Goal: Contribute content

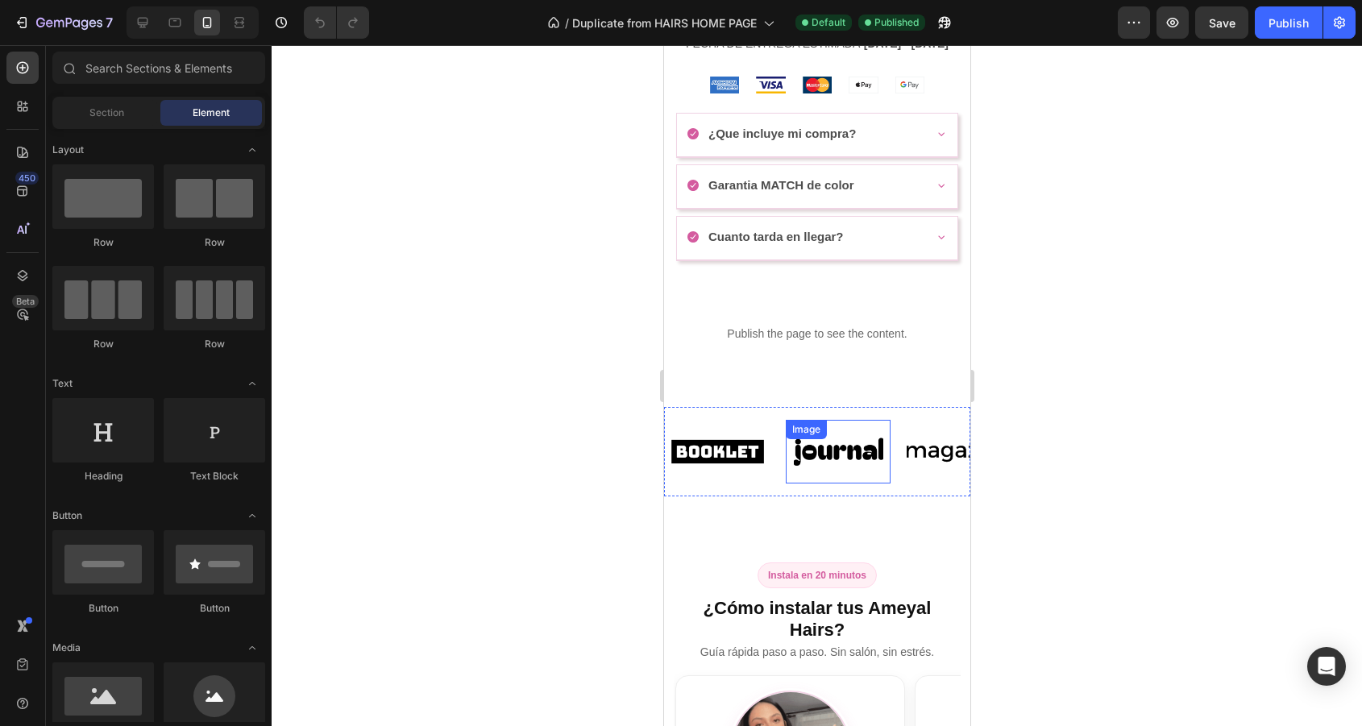
scroll to position [1163, 0]
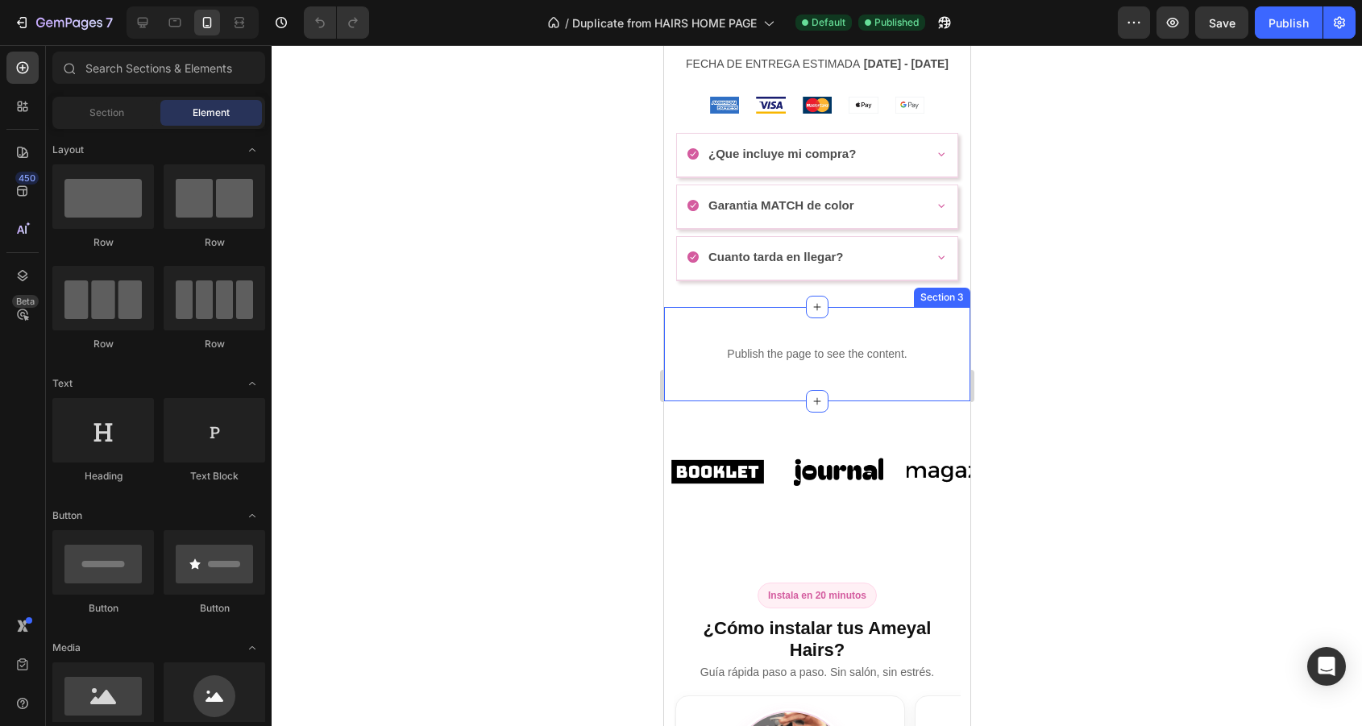
click at [834, 384] on div "Publish the page to see the content. Custom Code Section 3" at bounding box center [816, 354] width 306 height 94
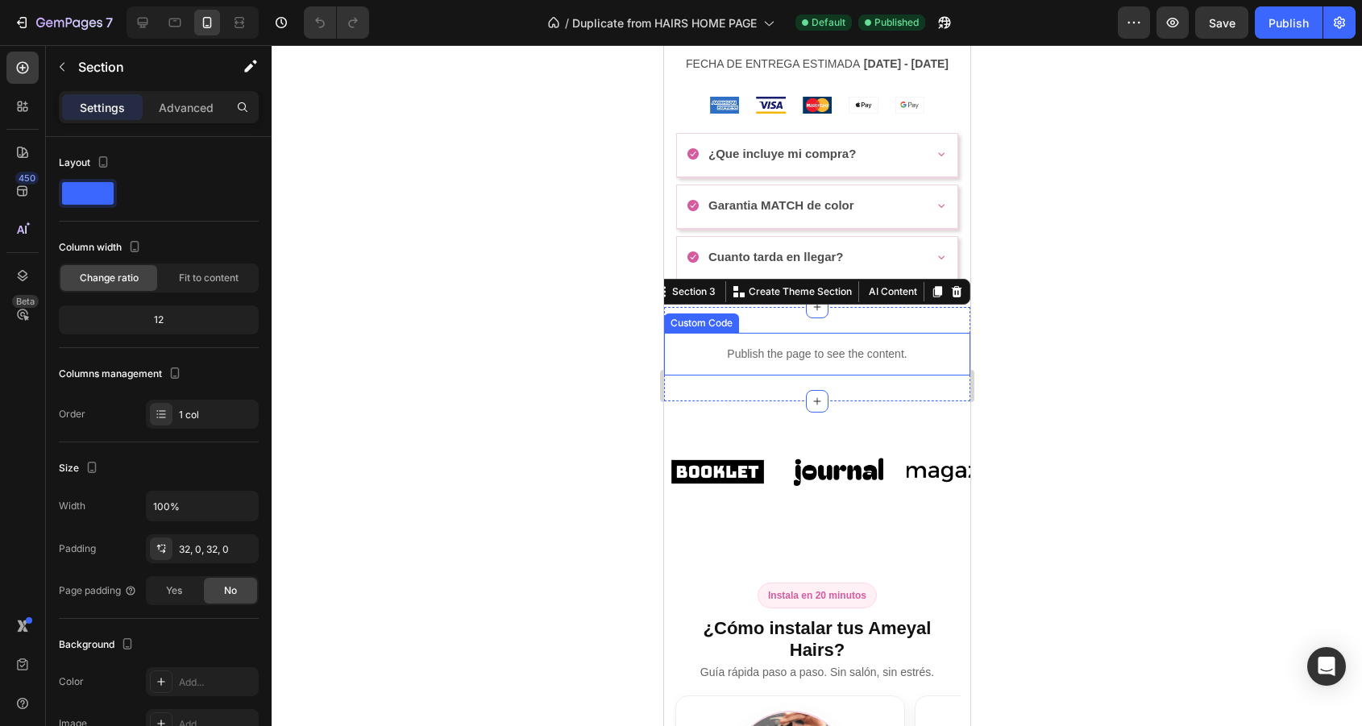
click at [858, 370] on div "Publish the page to see the content." at bounding box center [816, 354] width 306 height 43
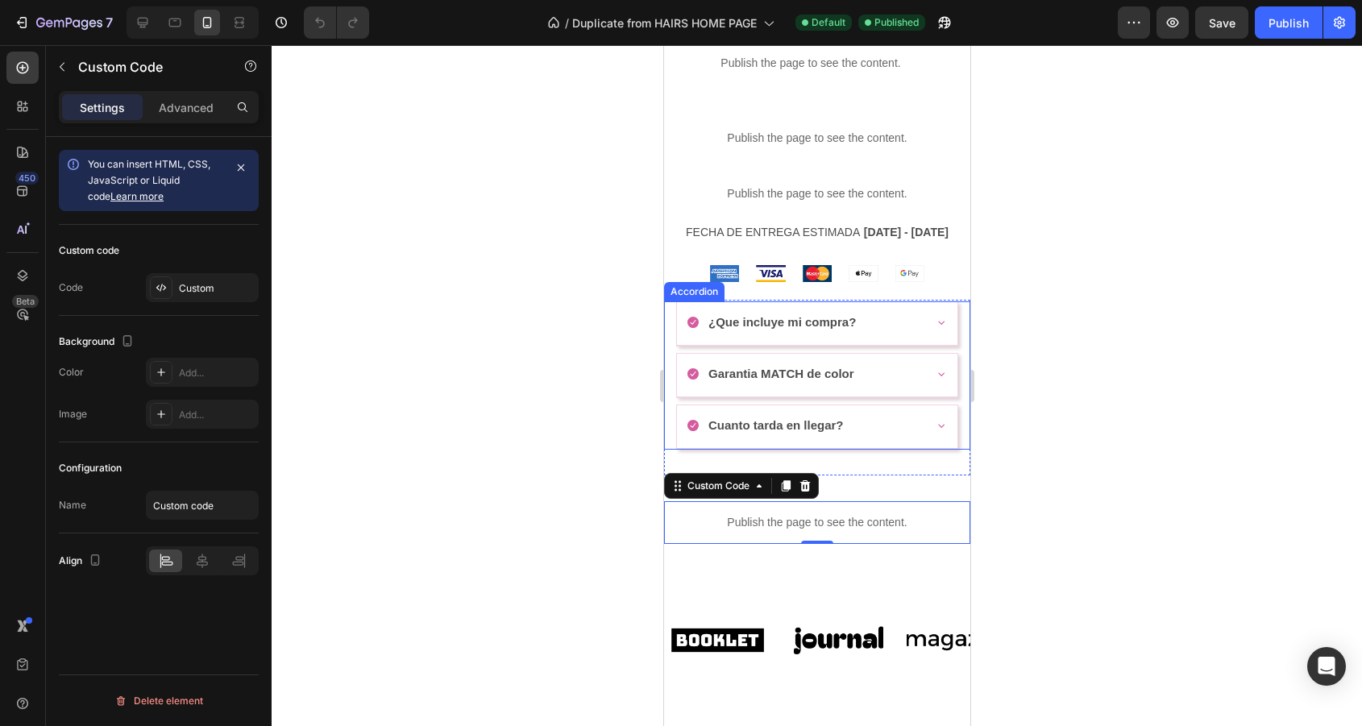
scroll to position [887, 0]
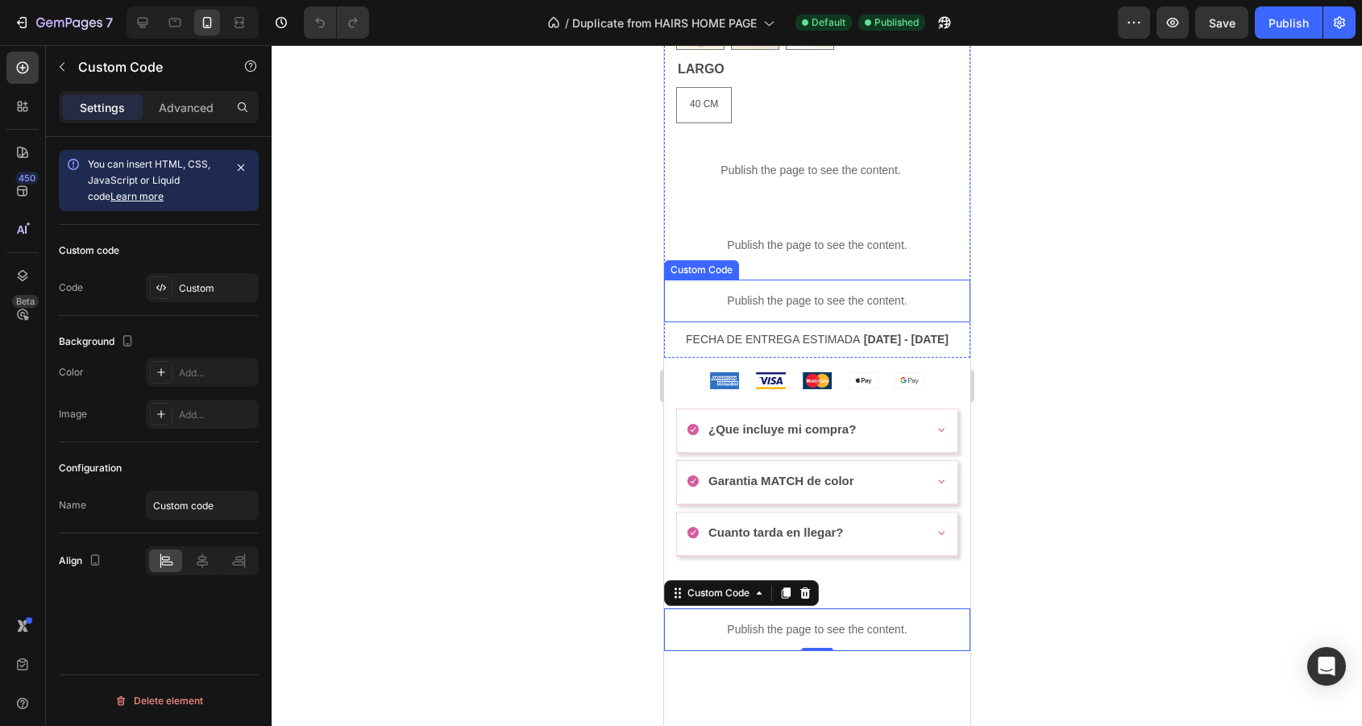
click at [832, 302] on p "Publish the page to see the content." at bounding box center [816, 301] width 306 height 17
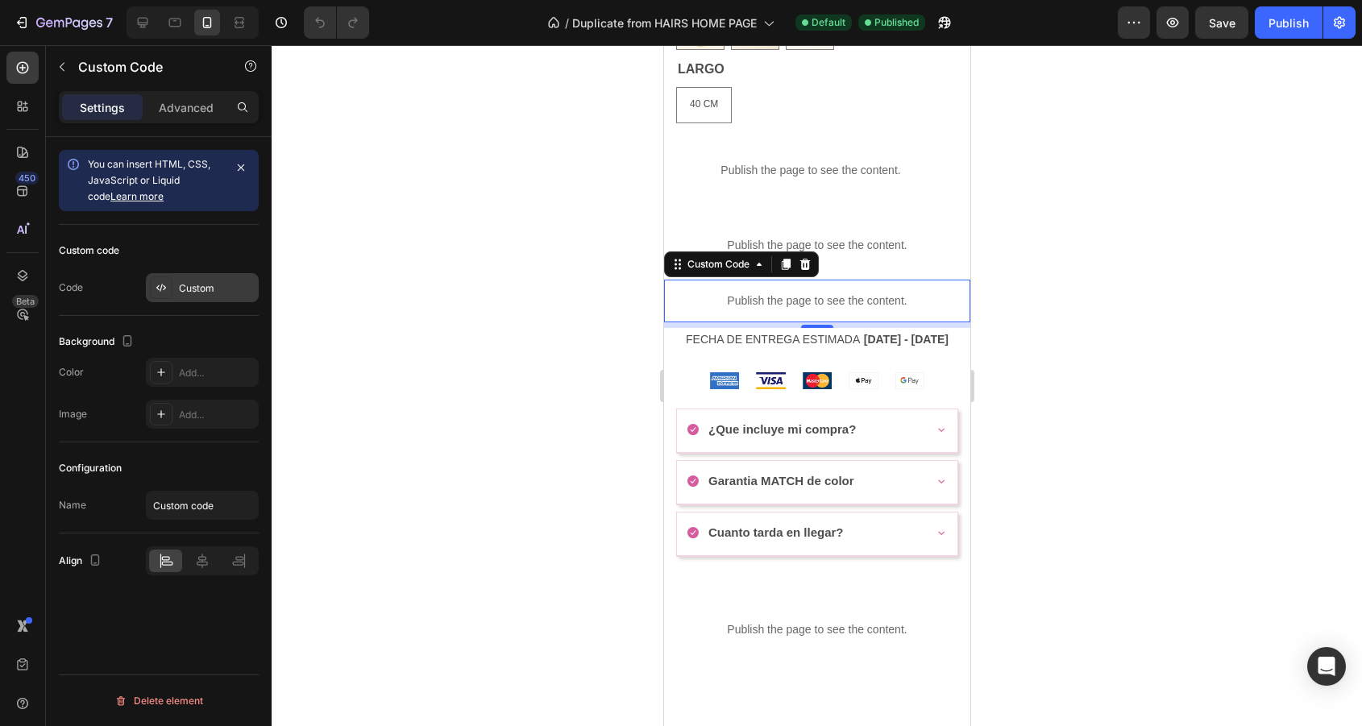
click at [178, 288] on div "Custom" at bounding box center [202, 287] width 113 height 29
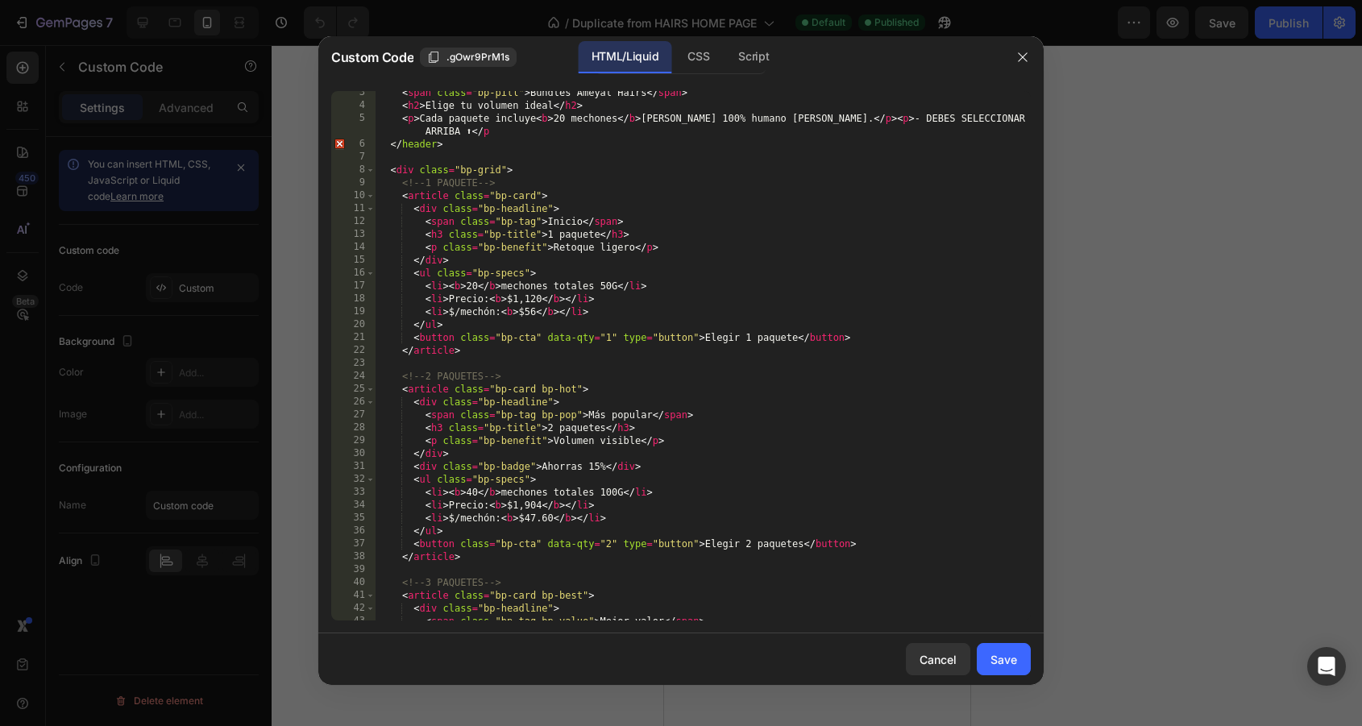
scroll to position [31, 0]
drag, startPoint x: 635, startPoint y: 250, endPoint x: 553, endPoint y: 248, distance: 82.2
click at [553, 248] on div "< span class = "bp-pill" > Bundles Ameyal Hairs </ span > < h2 > Elige tu volum…" at bounding box center [703, 363] width 655 height 555
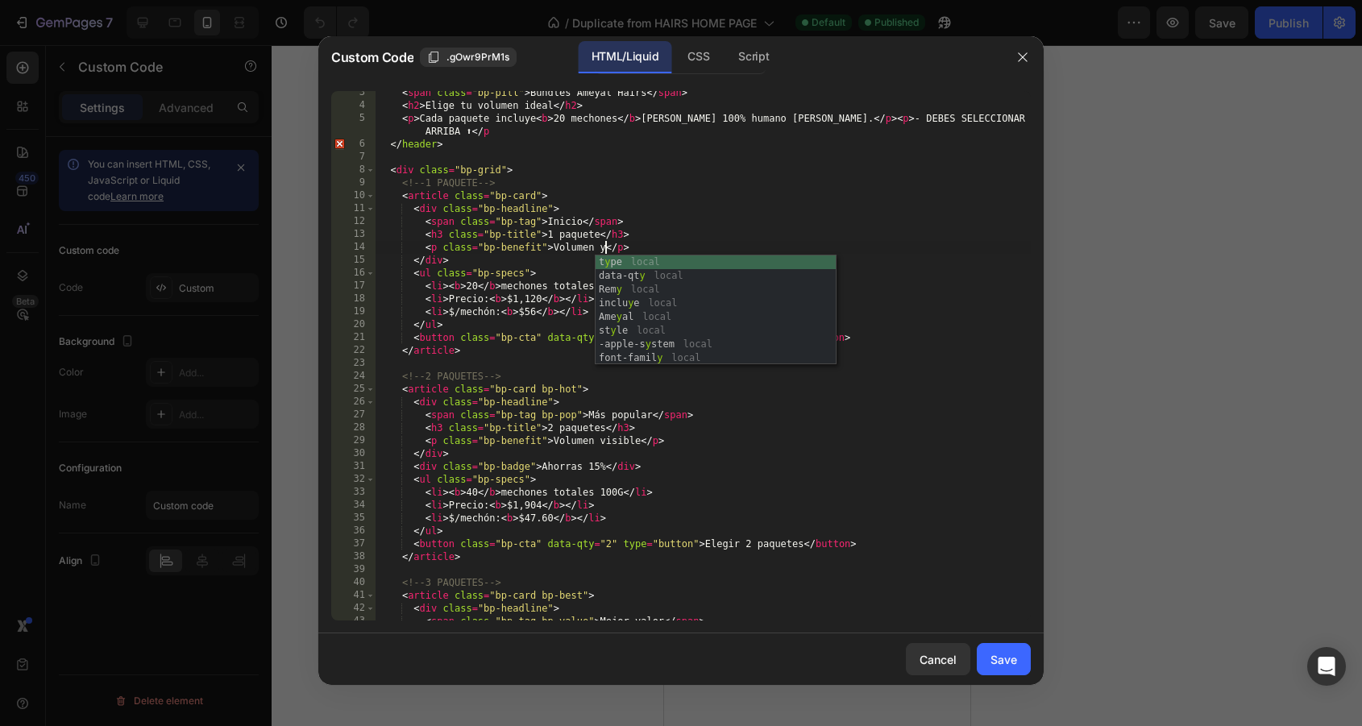
scroll to position [0, 19]
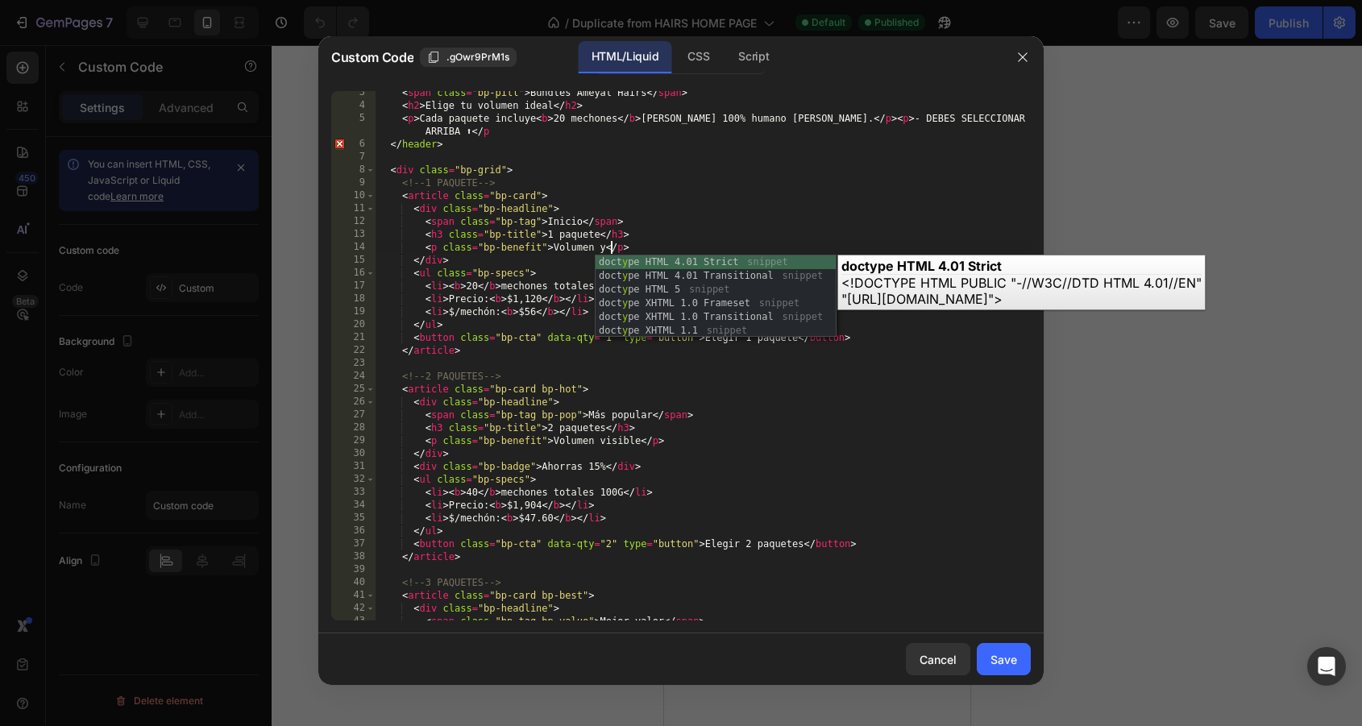
click at [576, 254] on div "< span class = "bp-pill" > Bundles Ameyal Hairs </ span > < h2 > Elige tu volum…" at bounding box center [703, 363] width 655 height 555
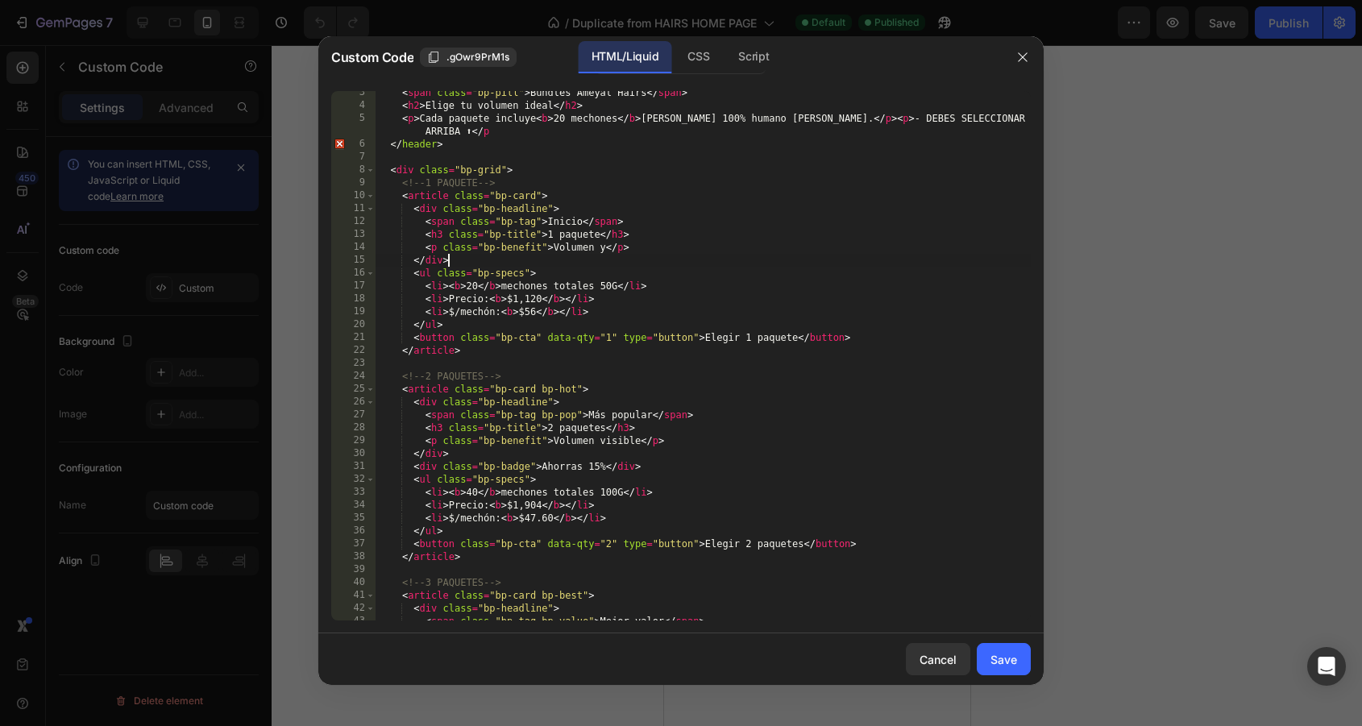
scroll to position [0, 5]
drag, startPoint x: 552, startPoint y: 247, endPoint x: 601, endPoint y: 253, distance: 49.6
click at [601, 253] on div "< span class = "bp-pill" > Bundles Ameyal Hairs </ span > < h2 > Elige tu volum…" at bounding box center [703, 363] width 655 height 555
drag, startPoint x: 603, startPoint y: 253, endPoint x: 555, endPoint y: 253, distance: 48.4
click at [555, 253] on div "< span class = "bp-pill" > Bundles Ameyal Hairs </ span > < h2 > Elige tu volum…" at bounding box center [703, 363] width 655 height 555
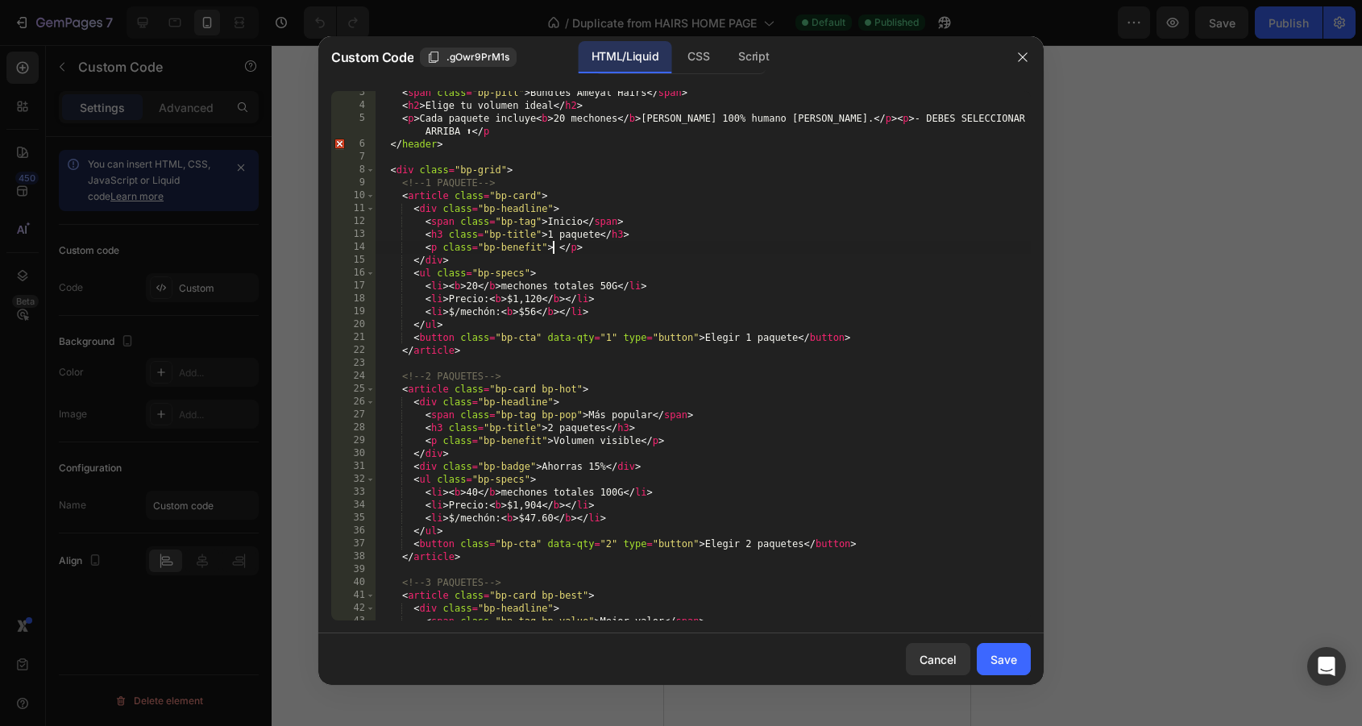
paste textarea "Look Radiante"
click at [651, 269] on div "< span class = "bp-pill" > Bundles Ameyal Hairs </ span > < h2 > Elige tu volum…" at bounding box center [703, 363] width 655 height 555
click at [630, 253] on div "< span class = "bp-pill" > Bundles Ameyal Hairs </ span > < h2 > Elige tu volum…" at bounding box center [703, 363] width 655 height 555
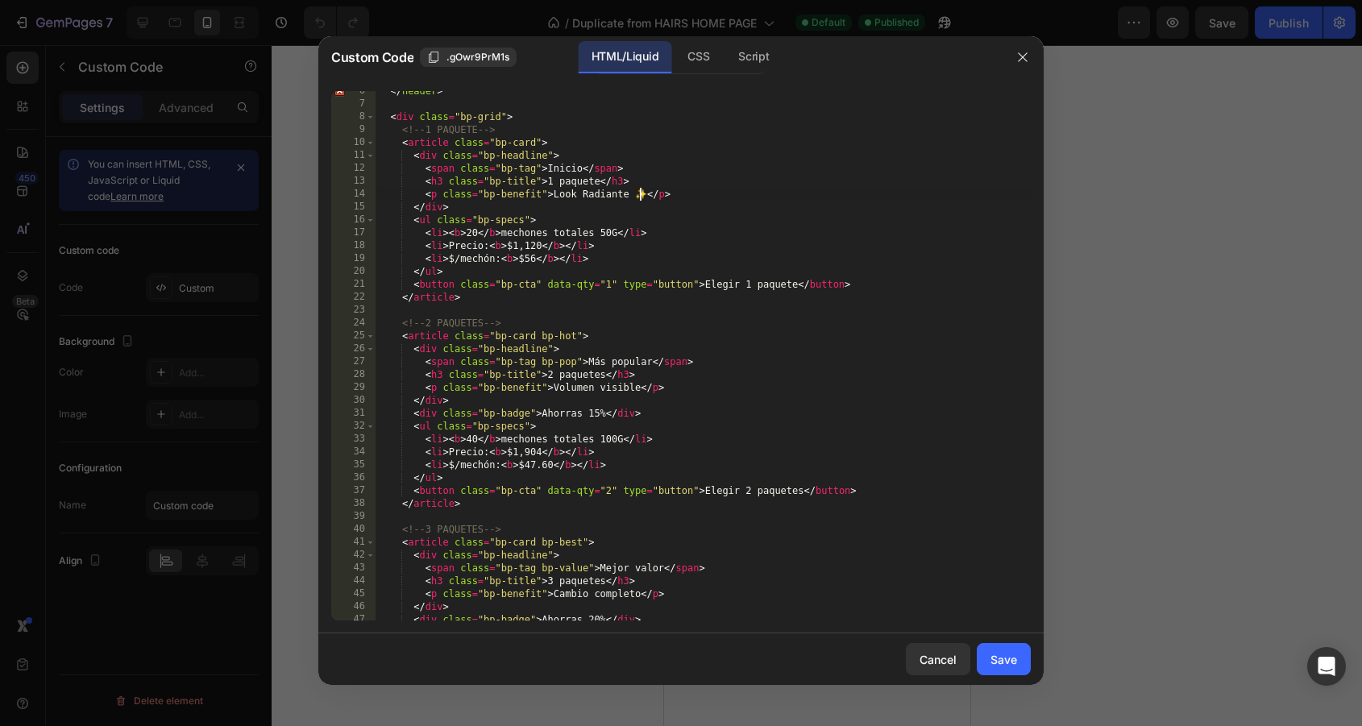
scroll to position [91, 0]
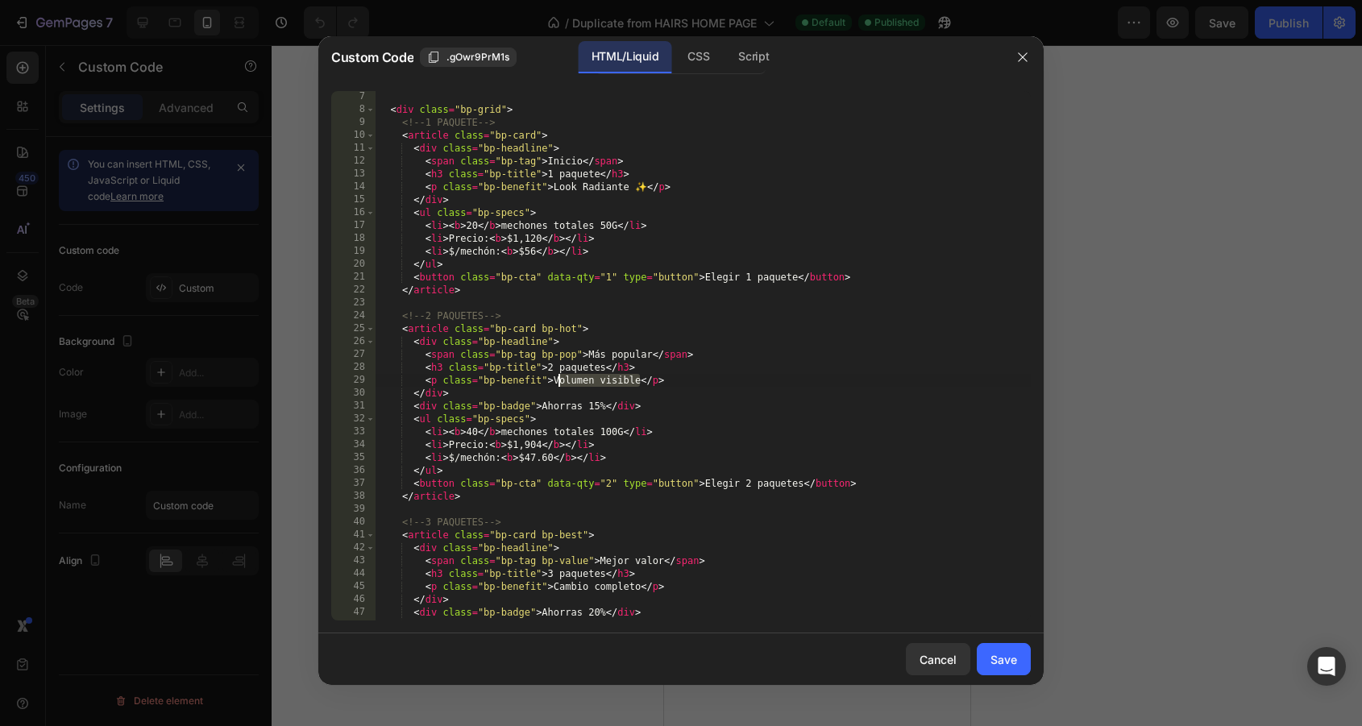
drag, startPoint x: 638, startPoint y: 379, endPoint x: 558, endPoint y: 385, distance: 80.8
click at [558, 385] on div "< div class = "bp-grid" > <!-- 1 PAQUETE --> < article class = "bp-card" > < di…" at bounding box center [703, 367] width 655 height 555
drag, startPoint x: 641, startPoint y: 190, endPoint x: 554, endPoint y: 192, distance: 87.1
click at [554, 192] on div "< div class = "bp-grid" > <!-- 1 PAQUETE --> < article class = "bp-card" > < di…" at bounding box center [703, 367] width 655 height 555
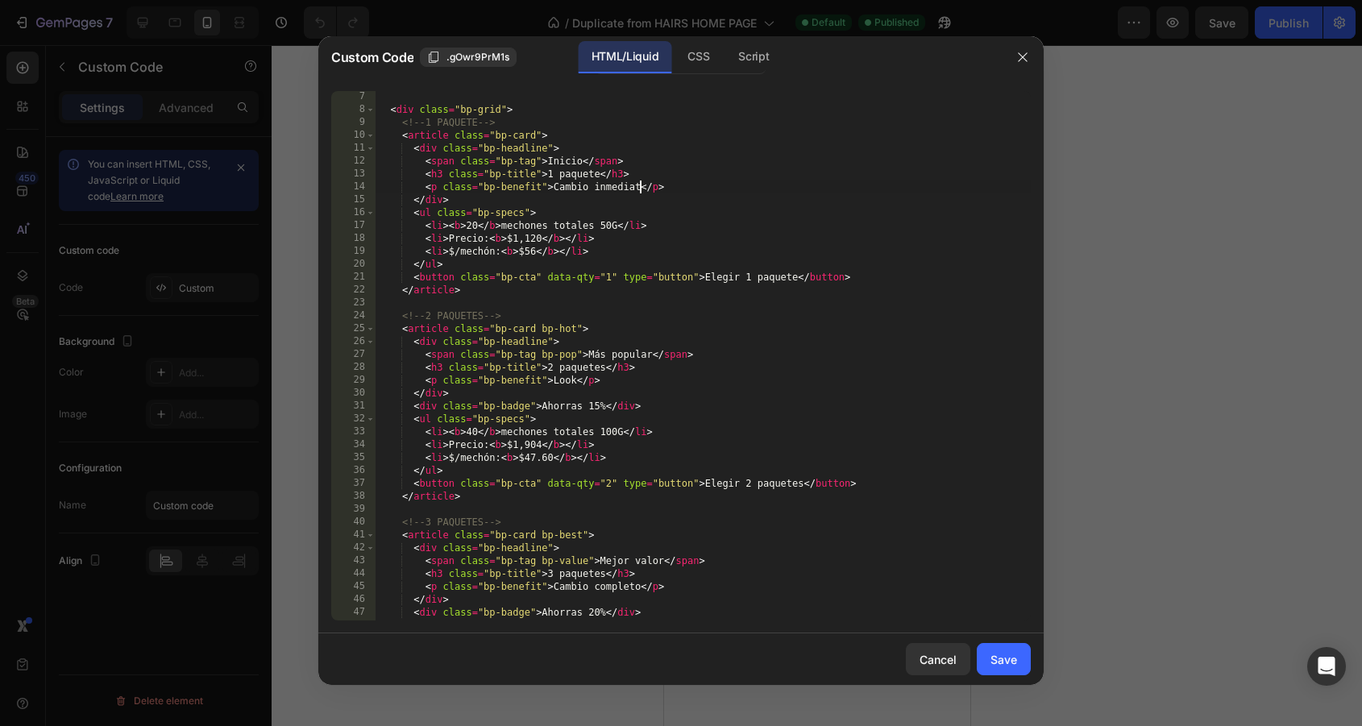
scroll to position [0, 22]
drag, startPoint x: 643, startPoint y: 189, endPoint x: 551, endPoint y: 184, distance: 92.8
click at [551, 184] on div "< div class = "bp-grid" > <!-- 1 PAQUETE --> < article class = "bp-card" > < di…" at bounding box center [703, 367] width 655 height 555
paste textarea "✨"
drag, startPoint x: 574, startPoint y: 382, endPoint x: 553, endPoint y: 383, distance: 21.0
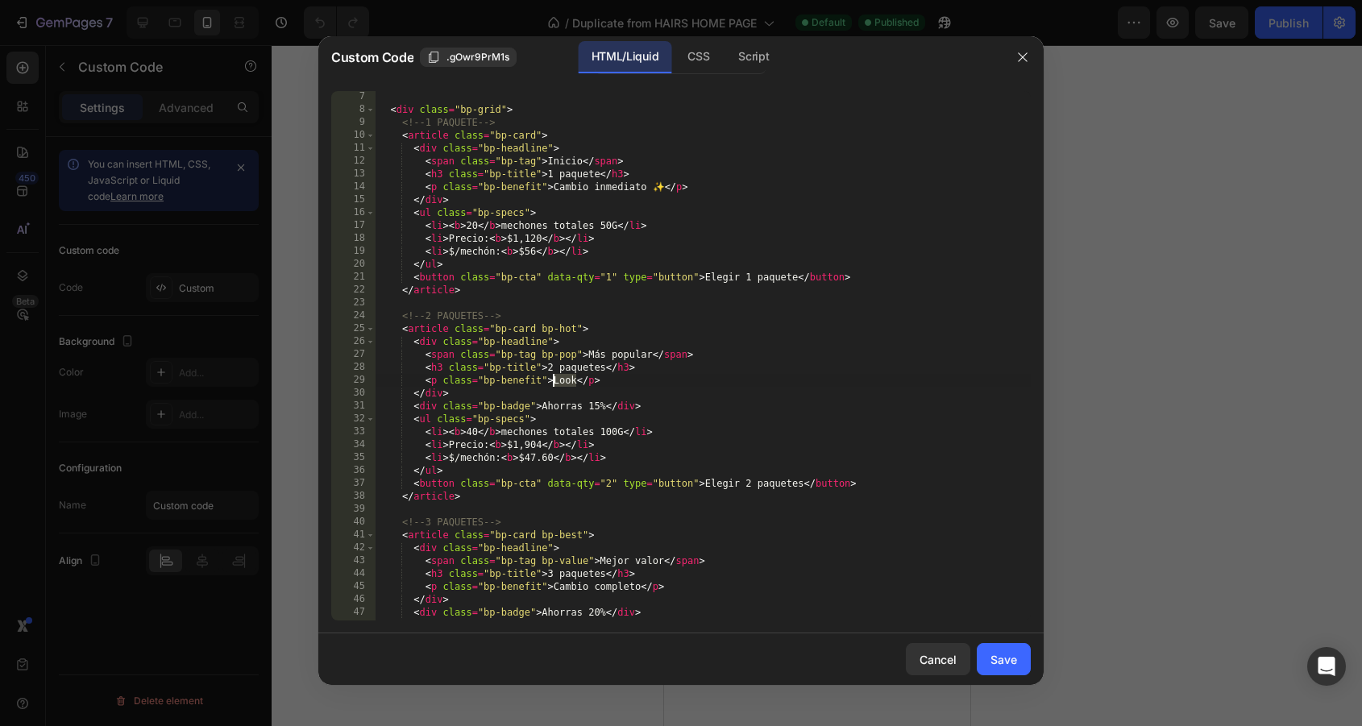
click at [553, 383] on div "< div class = "bp-grid" > <!-- 1 PAQUETE --> < article class = "bp-card" > < di…" at bounding box center [703, 367] width 655 height 555
click at [611, 421] on div "< div class = "bp-grid" > <!-- 1 PAQUETE --> < article class = "bp-card" > < di…" at bounding box center [703, 367] width 655 height 555
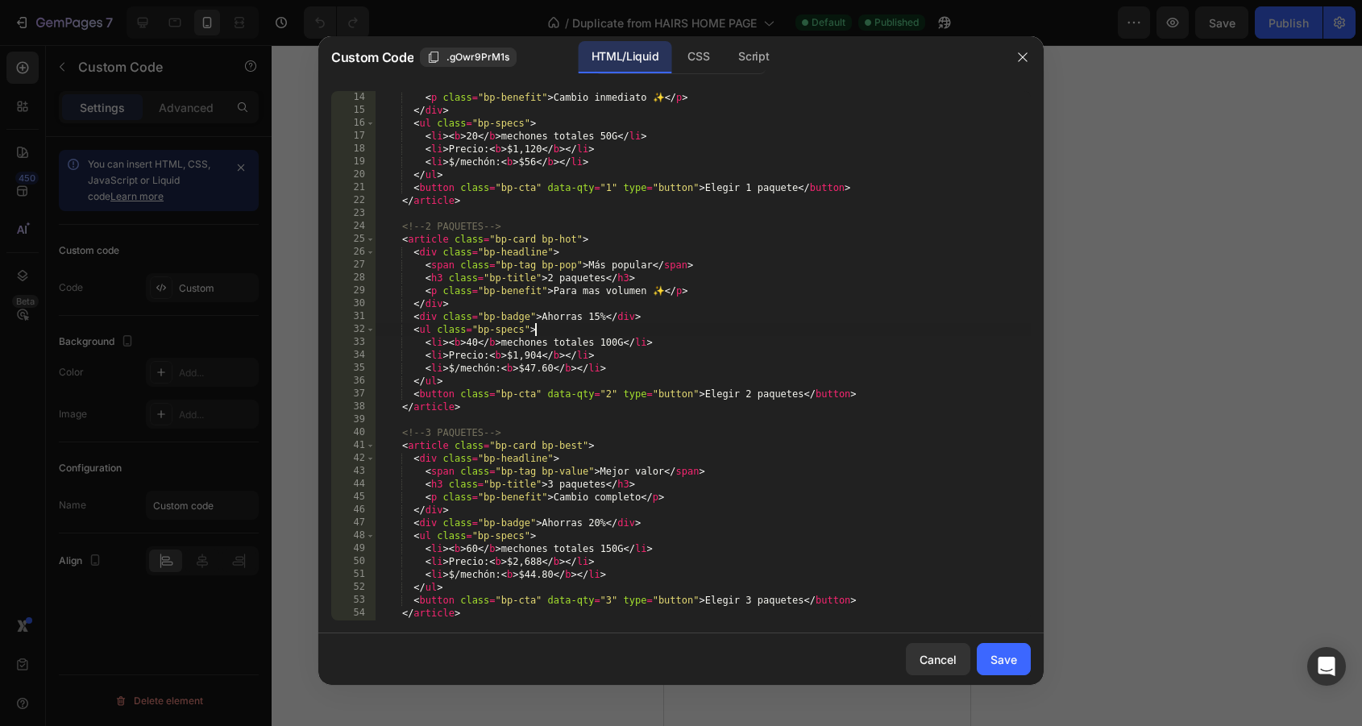
scroll to position [218, 0]
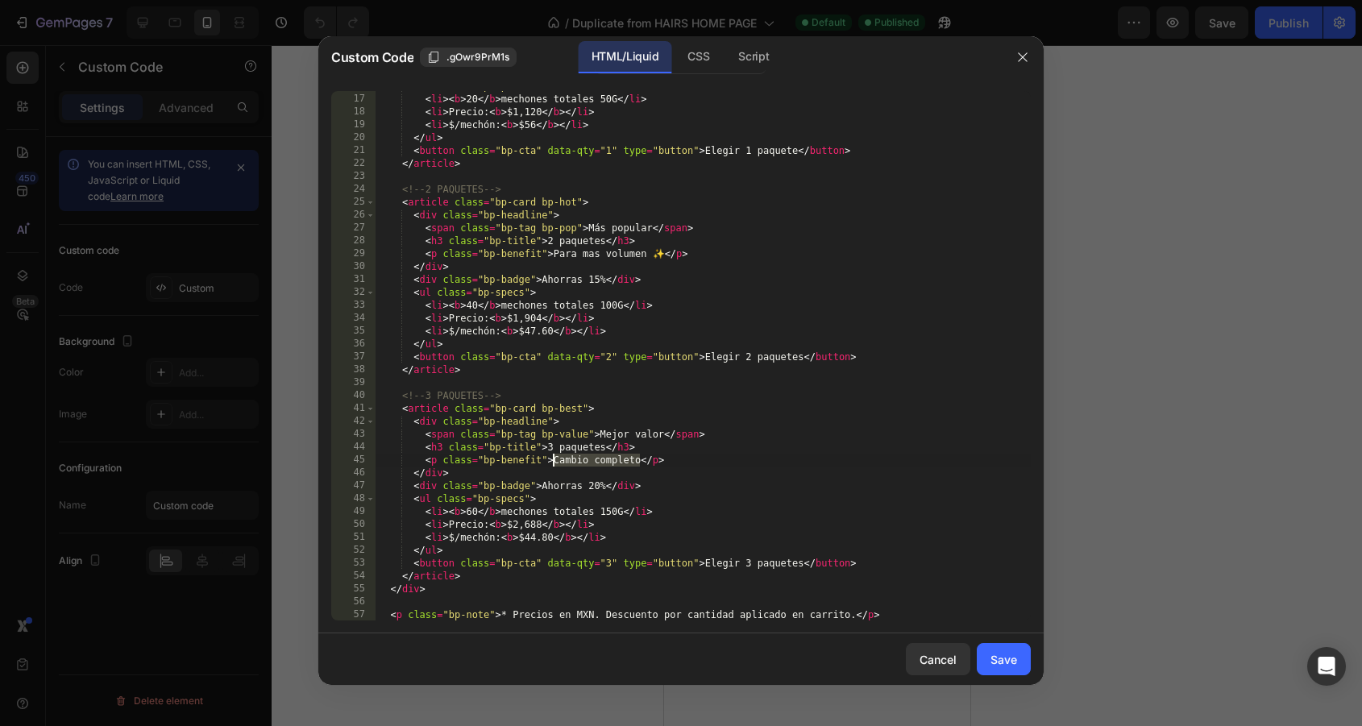
drag, startPoint x: 643, startPoint y: 463, endPoint x: 554, endPoint y: 457, distance: 88.9
click at [554, 457] on div "< ul class = "bp-specs" > < li > < b > 20 </ b > mechones totales 50G </ li > <…" at bounding box center [703, 357] width 655 height 555
type textarea "<p class="bp-benefit">Solo si tienes poco cabello</p>"
click at [1004, 646] on button "Save" at bounding box center [1004, 659] width 54 height 32
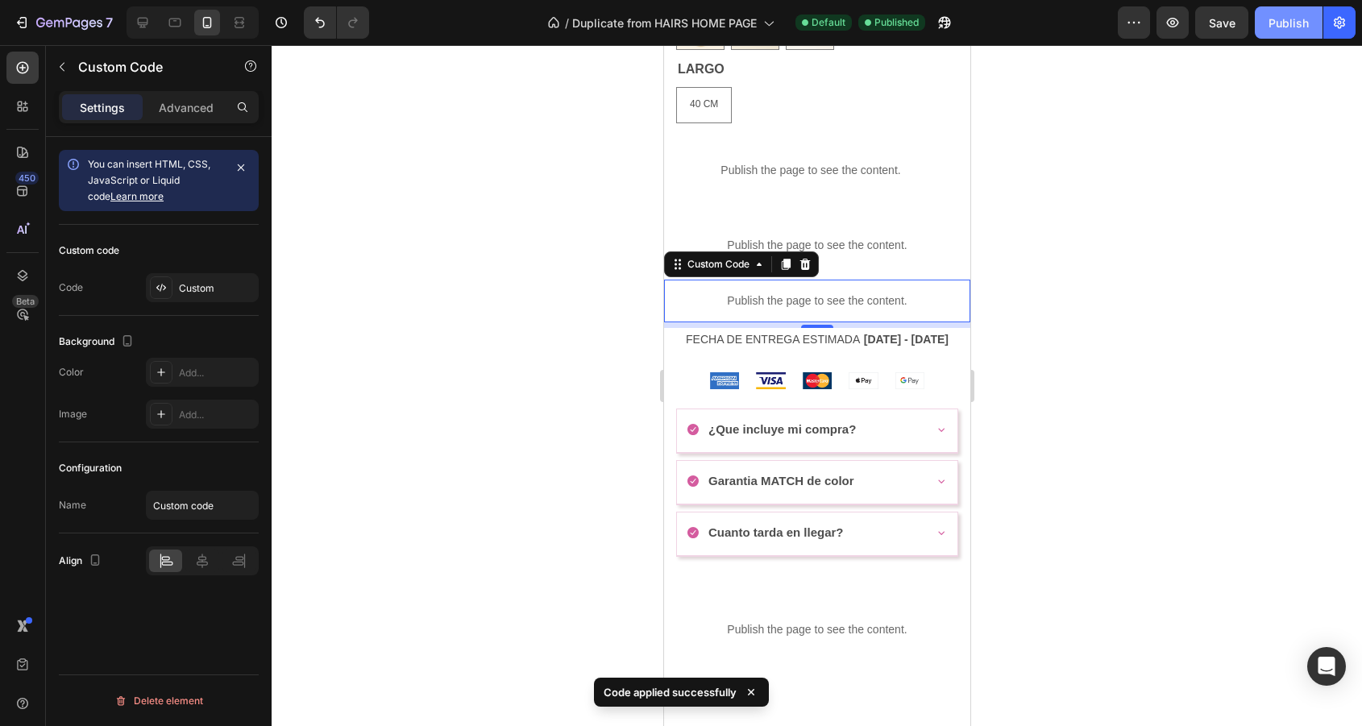
click at [1292, 32] on button "Publish" at bounding box center [1289, 22] width 68 height 32
click at [1291, 2] on div "7 Version history / Duplicate from HAIRS HOME PAGE Default Published Preview Sa…" at bounding box center [681, 23] width 1362 height 46
click at [1281, 27] on div "Publish" at bounding box center [1289, 23] width 40 height 17
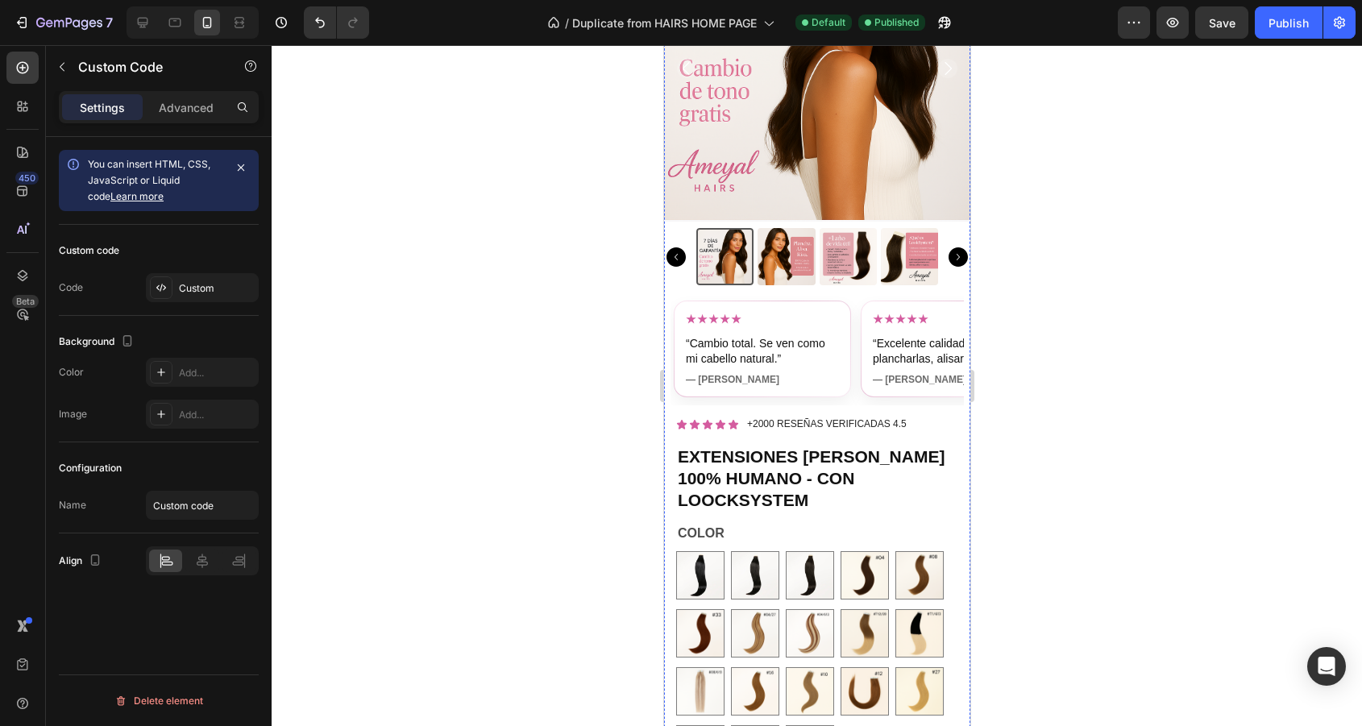
scroll to position [100, 0]
